Goal: Information Seeking & Learning: Check status

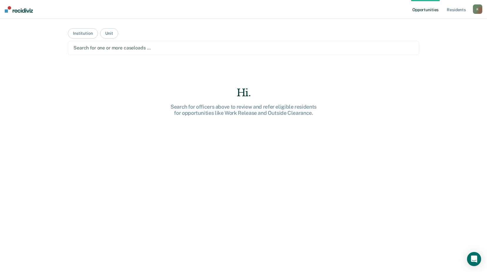
click at [272, 66] on main "Institution Unit Search for one or more caseloads … Hi. Search for officers abo…" at bounding box center [244, 138] width 366 height 239
click at [110, 35] on button "Unit" at bounding box center [109, 33] width 18 height 10
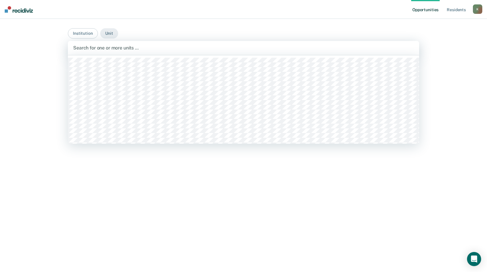
click at [108, 47] on div at bounding box center [243, 47] width 341 height 7
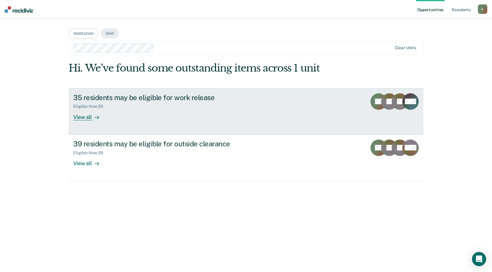
click at [135, 96] on div "35 residents may be eligible for work release" at bounding box center [176, 97] width 206 height 9
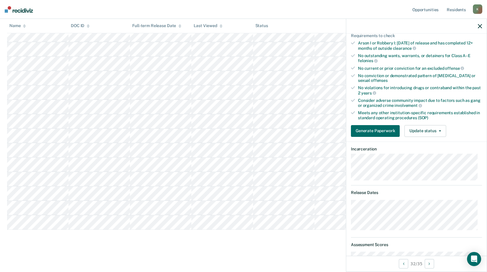
scroll to position [73, 0]
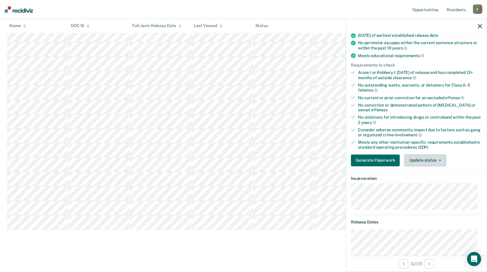
click at [422, 158] on button "Update status" at bounding box center [425, 160] width 41 height 12
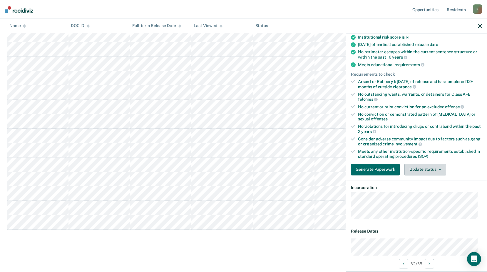
scroll to position [0, 0]
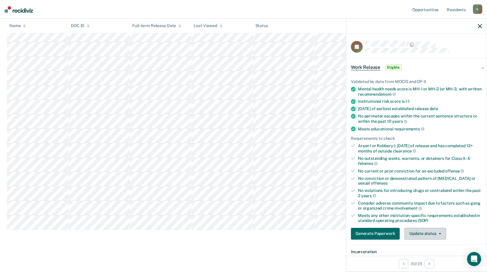
click at [439, 233] on icon "button" at bounding box center [440, 233] width 2 height 1
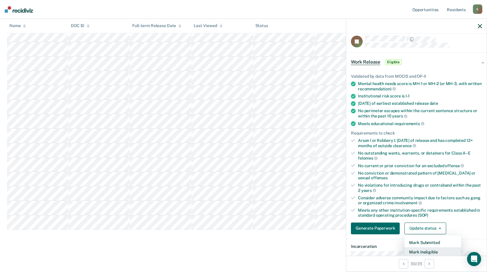
click at [429, 251] on button "Mark Ineligible" at bounding box center [433, 251] width 57 height 9
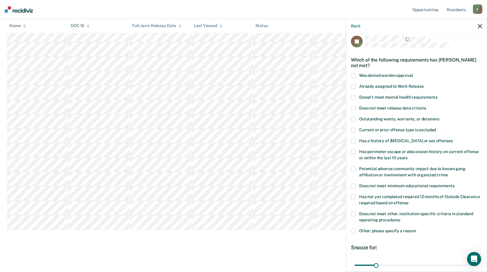
click at [353, 130] on span at bounding box center [353, 130] width 5 height 5
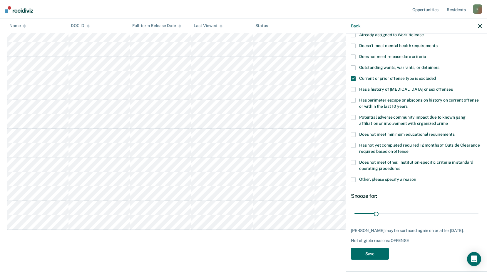
click at [354, 177] on span at bounding box center [353, 179] width 5 height 5
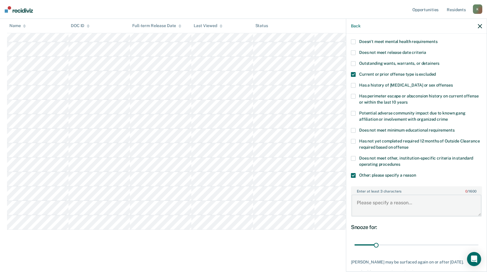
click at [366, 202] on textarea "Enter at least 3 characters 0 / 1600" at bounding box center [417, 205] width 130 height 22
click at [361, 198] on textarea "Enter at least 3 characters 0 / 1600" at bounding box center [417, 205] width 130 height 22
paste textarea "ENDANGER WELFARE OF A CHILD CRT SUBT RISK-1ST DEG-1ST OFF-NO SEXL"
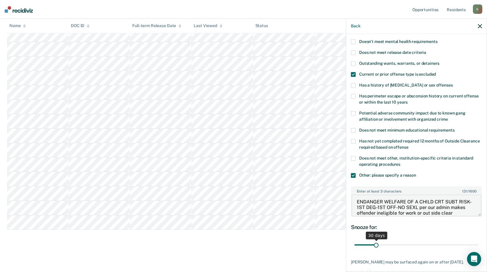
scroll to position [7, 0]
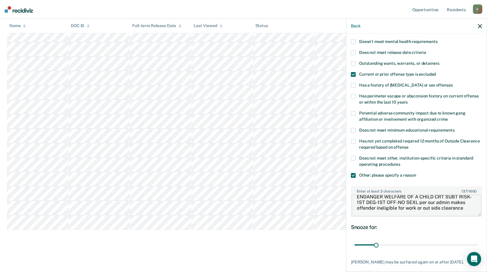
drag, startPoint x: 450, startPoint y: 209, endPoint x: 444, endPoint y: 214, distance: 7.9
click at [444, 214] on textarea "ENDANGER WELFARE OF A CHILD CRT SUBT RISK-1ST DEG-1ST OFF-NO SEXL per our admin…" at bounding box center [417, 205] width 130 height 22
type textarea "ENDANGER WELFARE OF A CHILD CRT SUBT RISK-1ST DEG-1ST OFF-NO SEXL per our admin…"
click at [373, 243] on input "range" at bounding box center [417, 245] width 124 height 10
drag, startPoint x: 375, startPoint y: 243, endPoint x: 512, endPoint y: 239, distance: 137.4
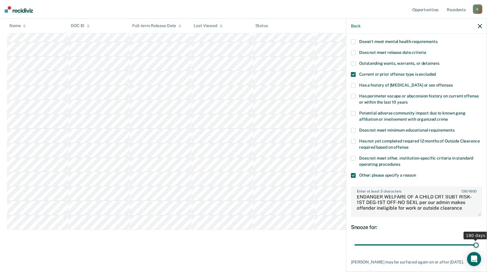
type input "180"
click at [479, 240] on input "range" at bounding box center [417, 245] width 124 height 10
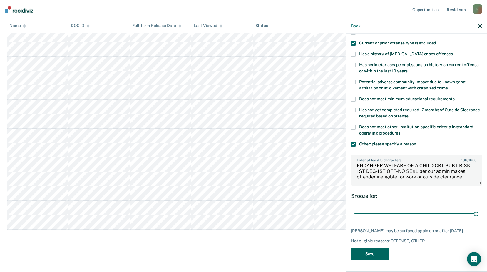
click at [373, 254] on button "Save" at bounding box center [370, 254] width 38 height 12
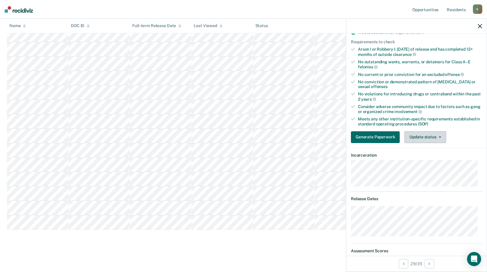
click at [419, 138] on button "Update status" at bounding box center [425, 137] width 41 height 12
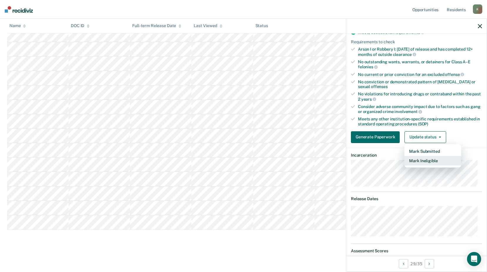
click at [429, 163] on button "Mark Ineligible" at bounding box center [433, 160] width 57 height 9
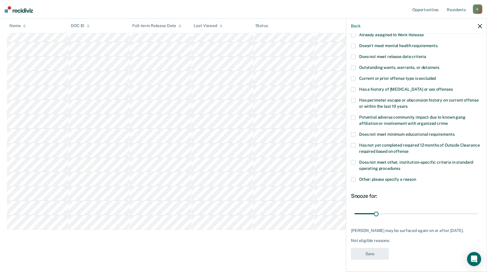
click at [355, 87] on span at bounding box center [353, 89] width 5 height 5
click at [353, 76] on span at bounding box center [353, 78] width 5 height 5
click at [352, 172] on div "Does not meet other, institution-specific criteria in standard operating proced…" at bounding box center [416, 168] width 131 height 17
click at [355, 177] on span at bounding box center [353, 179] width 5 height 5
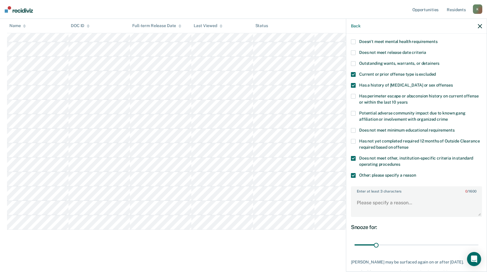
click at [355, 158] on span at bounding box center [353, 158] width 5 height 5
click at [361, 199] on textarea "Enter at least 3 characters 0 / 1600" at bounding box center [417, 205] width 130 height 22
paste textarea "ENDANGERING THE WELFARE OF CHILD CREATING SUBSTANTIAL RISK 1ST OF"
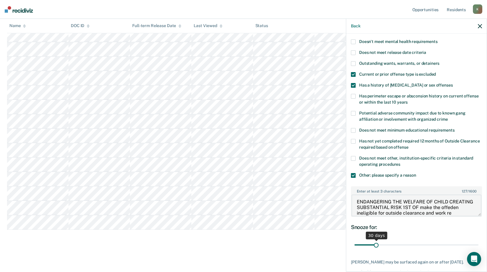
scroll to position [7, 0]
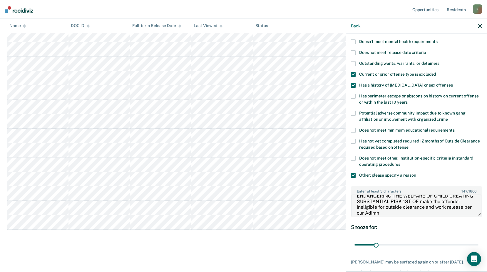
drag, startPoint x: 400, startPoint y: 212, endPoint x: 413, endPoint y: 214, distance: 13.3
type textarea "ENDANGERING THE WELFARE OF CHILD CREATING SUBSTANTIAL RISK 1ST OF make the offe…"
drag, startPoint x: 374, startPoint y: 246, endPoint x: 476, endPoint y: 246, distance: 102.1
type input "180"
click at [476, 246] on input "range" at bounding box center [417, 245] width 124 height 10
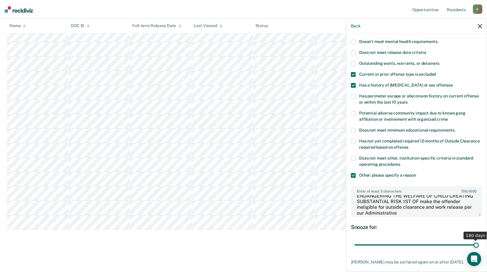
scroll to position [91, 0]
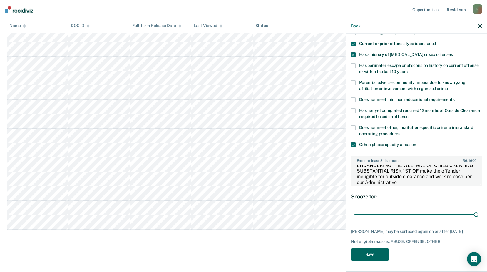
click at [374, 257] on button "Save" at bounding box center [370, 254] width 38 height 12
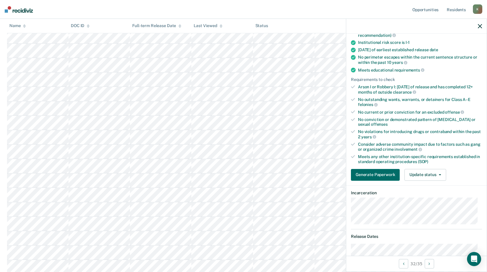
scroll to position [88, 0]
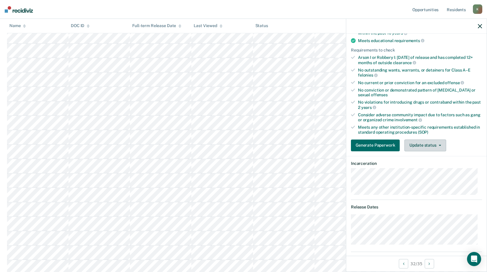
click at [436, 143] on button "Update status" at bounding box center [425, 145] width 41 height 12
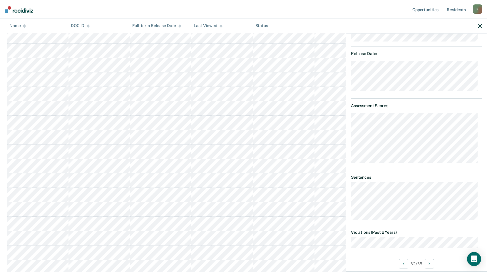
scroll to position [65, 0]
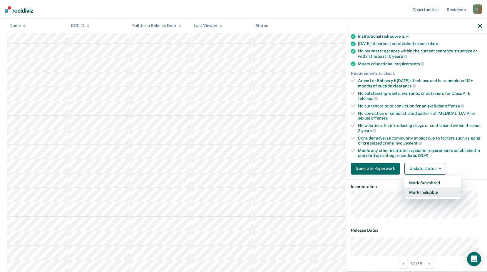
click at [426, 191] on button "Mark Ineligible" at bounding box center [433, 191] width 57 height 9
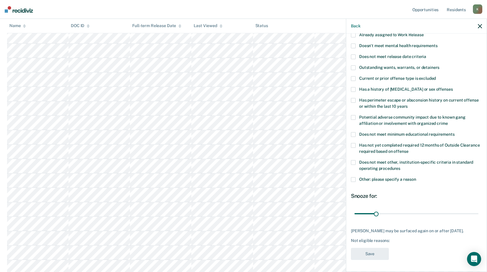
scroll to position [61, 0]
click at [354, 177] on span at bounding box center [353, 179] width 5 height 5
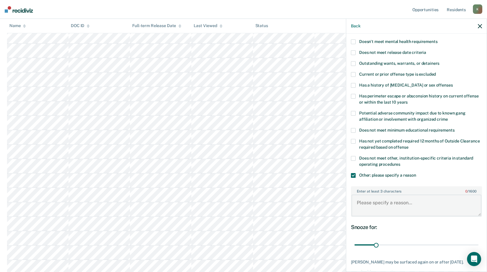
click at [366, 199] on textarea "Enter at least 3 characters 0 / 1600" at bounding box center [417, 205] width 130 height 22
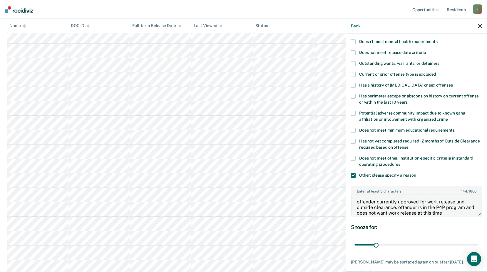
scroll to position [96, 0]
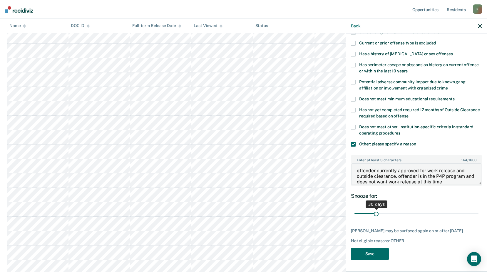
type textarea "offender currently approved for work release and outside clearance. offender is…"
drag, startPoint x: 376, startPoint y: 207, endPoint x: 479, endPoint y: 206, distance: 102.9
type input "180"
click at [479, 209] on input "range" at bounding box center [417, 214] width 124 height 10
click at [363, 252] on button "Save" at bounding box center [370, 254] width 38 height 12
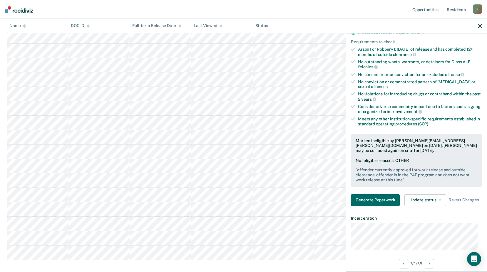
scroll to position [265, 0]
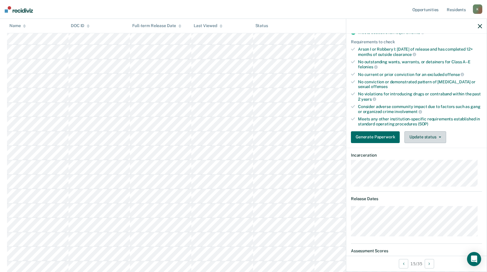
click at [429, 137] on button "Update status" at bounding box center [425, 137] width 41 height 12
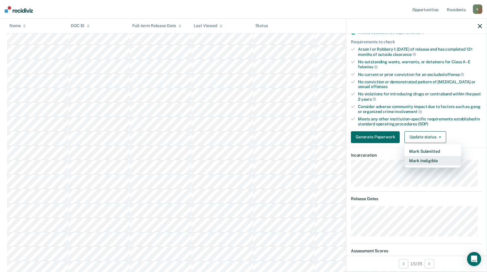
click at [425, 160] on button "Mark Ineligible" at bounding box center [433, 160] width 57 height 9
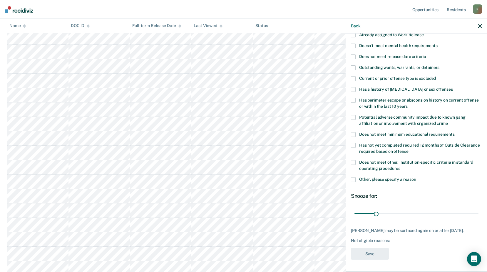
click at [356, 87] on span at bounding box center [353, 89] width 5 height 5
click at [354, 177] on span at bounding box center [353, 179] width 5 height 5
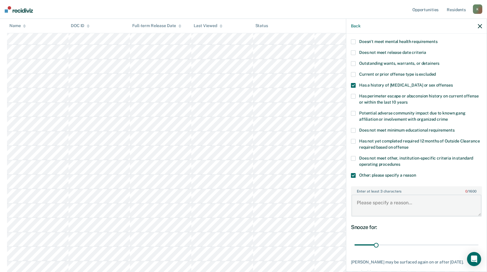
click at [359, 201] on textarea "Enter at least 3 characters 0 / 1600" at bounding box center [417, 205] width 130 height 22
paste textarea "ENDANGERING THE WELFARE OF CHILD CREATING SUBSTANTIAL RISK 1ST OF"
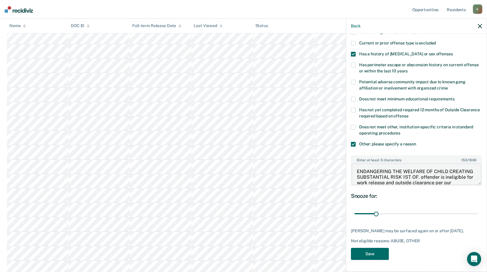
scroll to position [324, 0]
type textarea "ENDANGERING THE WELFARE OF CHILD CREATING SUBSTANTIAL RISK 1ST OF. offender is …"
click at [382, 255] on button "Save" at bounding box center [370, 254] width 38 height 12
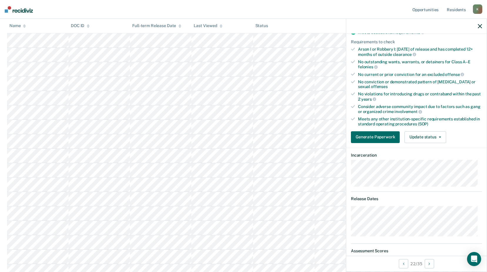
scroll to position [0, 0]
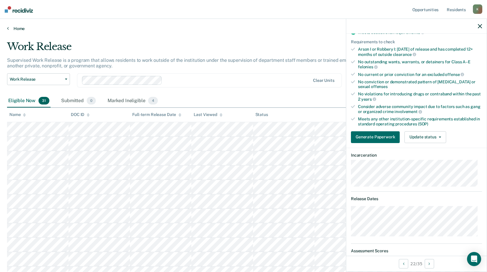
click at [16, 27] on link "Home" at bounding box center [243, 28] width 473 height 5
